Goal: Information Seeking & Learning: Learn about a topic

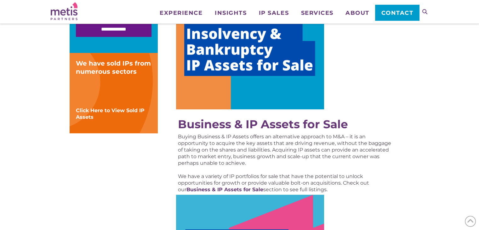
scroll to position [215, 0]
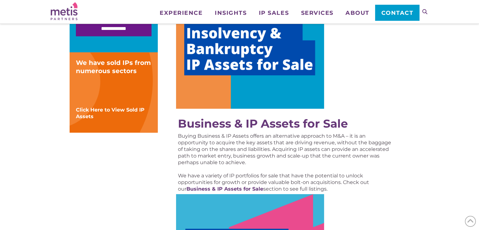
click at [285, 78] on img at bounding box center [250, 47] width 148 height 124
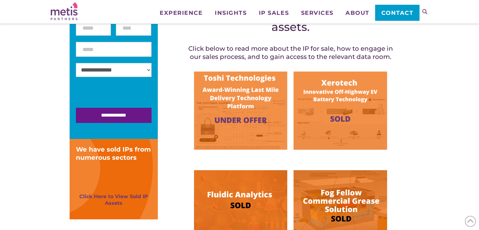
scroll to position [136, 0]
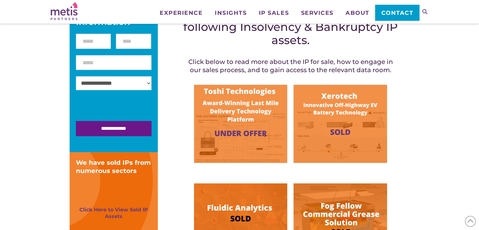
click at [218, 138] on img at bounding box center [240, 124] width 93 height 78
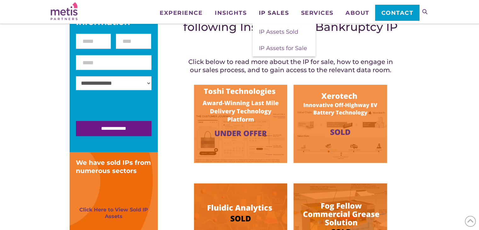
click at [273, 10] on span "IP Sales" at bounding box center [274, 13] width 30 height 6
click at [277, 50] on span "IP Assets for Sale" at bounding box center [283, 48] width 48 height 7
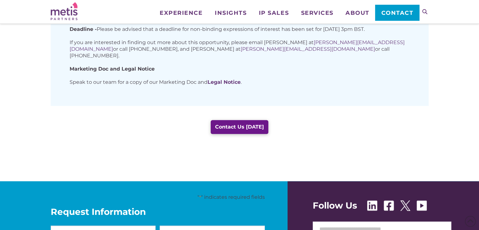
scroll to position [521, 0]
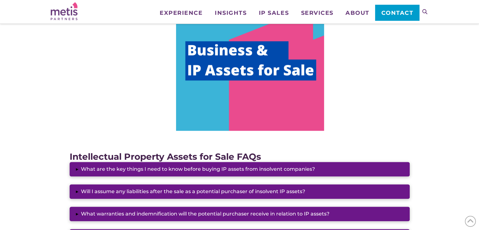
scroll to position [403, 0]
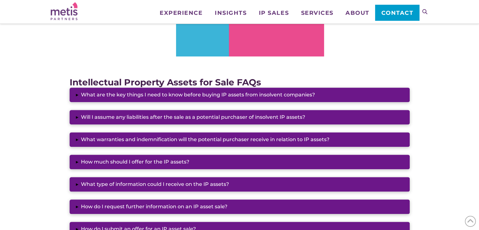
scroll to position [477, 0]
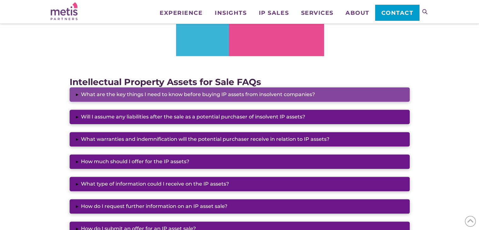
click at [181, 88] on button "▸ What are the key things I need to know before buying IP assets from insolvent…" at bounding box center [240, 94] width 340 height 14
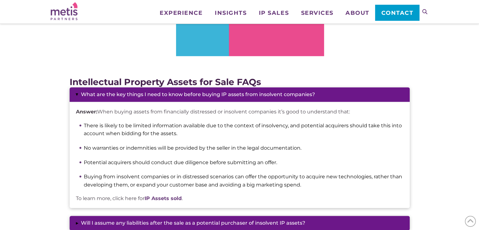
click at [42, 92] on div "**********" at bounding box center [239, 67] width 479 height 917
